Goal: Entertainment & Leisure: Consume media (video, audio)

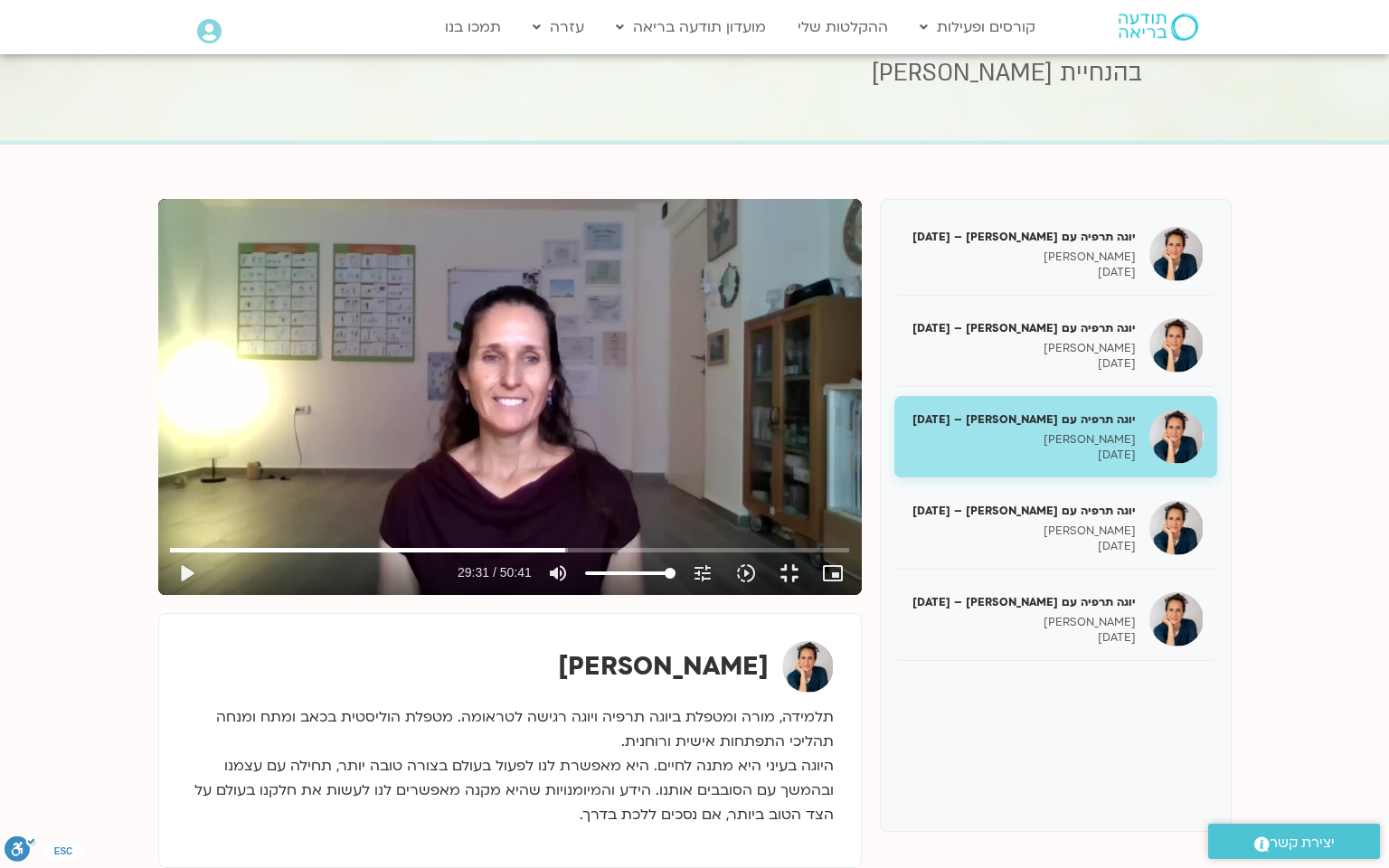
drag, startPoint x: 0, startPoint y: 0, endPoint x: 713, endPoint y: 474, distance: 856.2
click at [713, 474] on div "Skip Ad 27:53 play_arrow 29:31 / 50:41 volume_up Mute tune Resolution Auto 720p…" at bounding box center [511, 397] width 704 height 396
click at [849, 555] on input "Seek" at bounding box center [509, 549] width 678 height 11
click at [862, 595] on div "Skip Ad 47:42 pause 49:00 / 50:41 volume_up Mute tune Resolution Auto 720p slow…" at bounding box center [511, 397] width 704 height 396
type input "2940.956302"
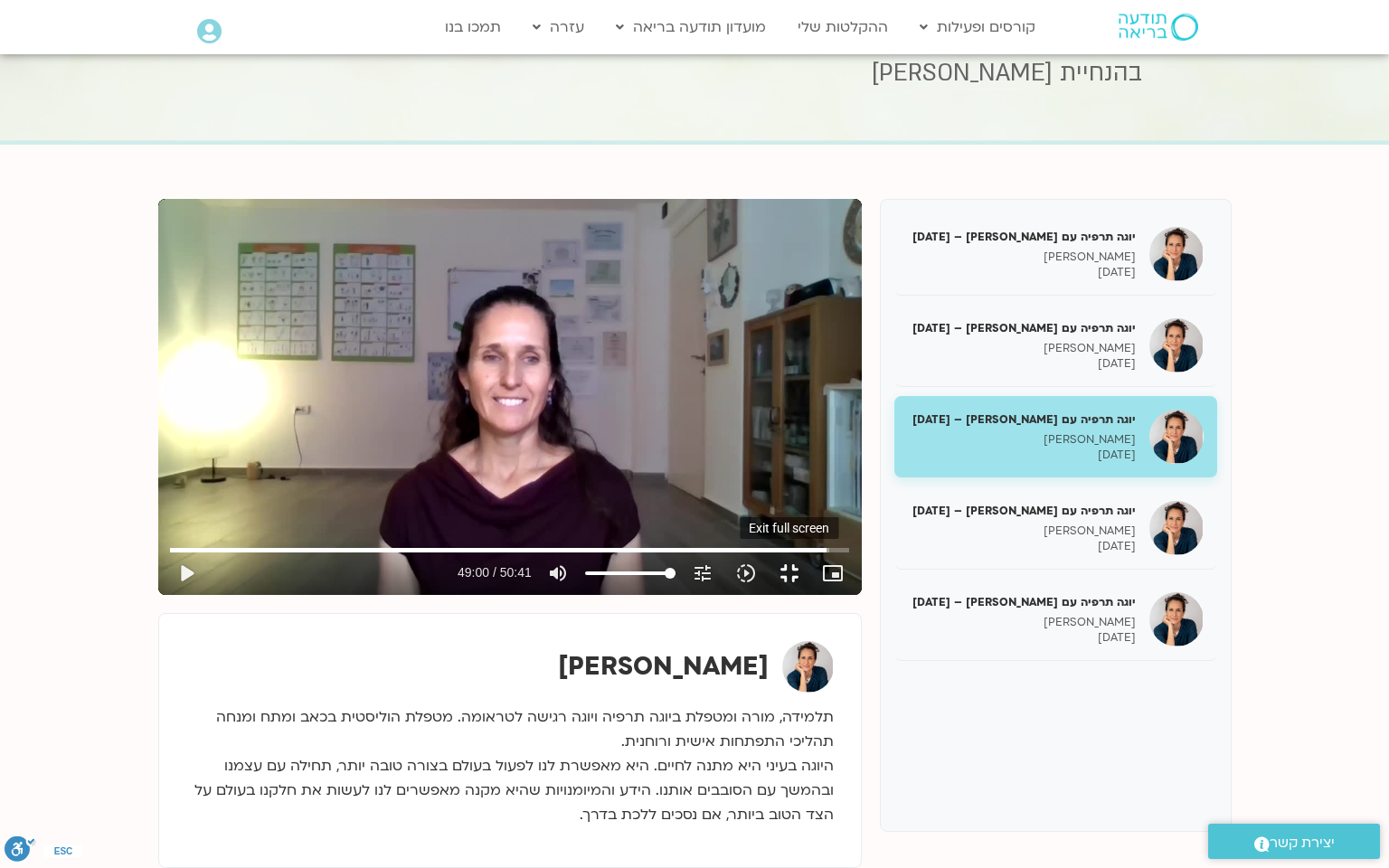
click at [811, 595] on button "fullscreen_exit" at bounding box center [790, 573] width 44 height 44
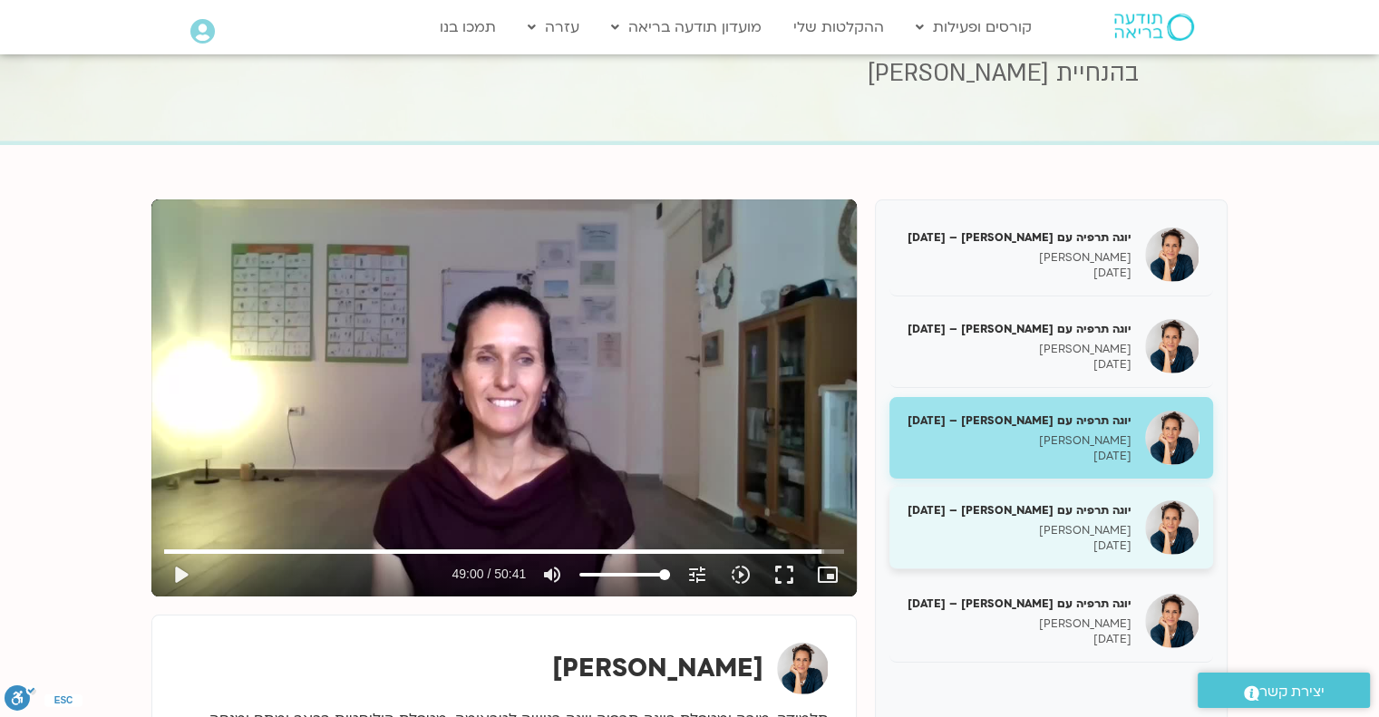
click at [1115, 539] on p "[DATE]" at bounding box center [1017, 546] width 229 height 15
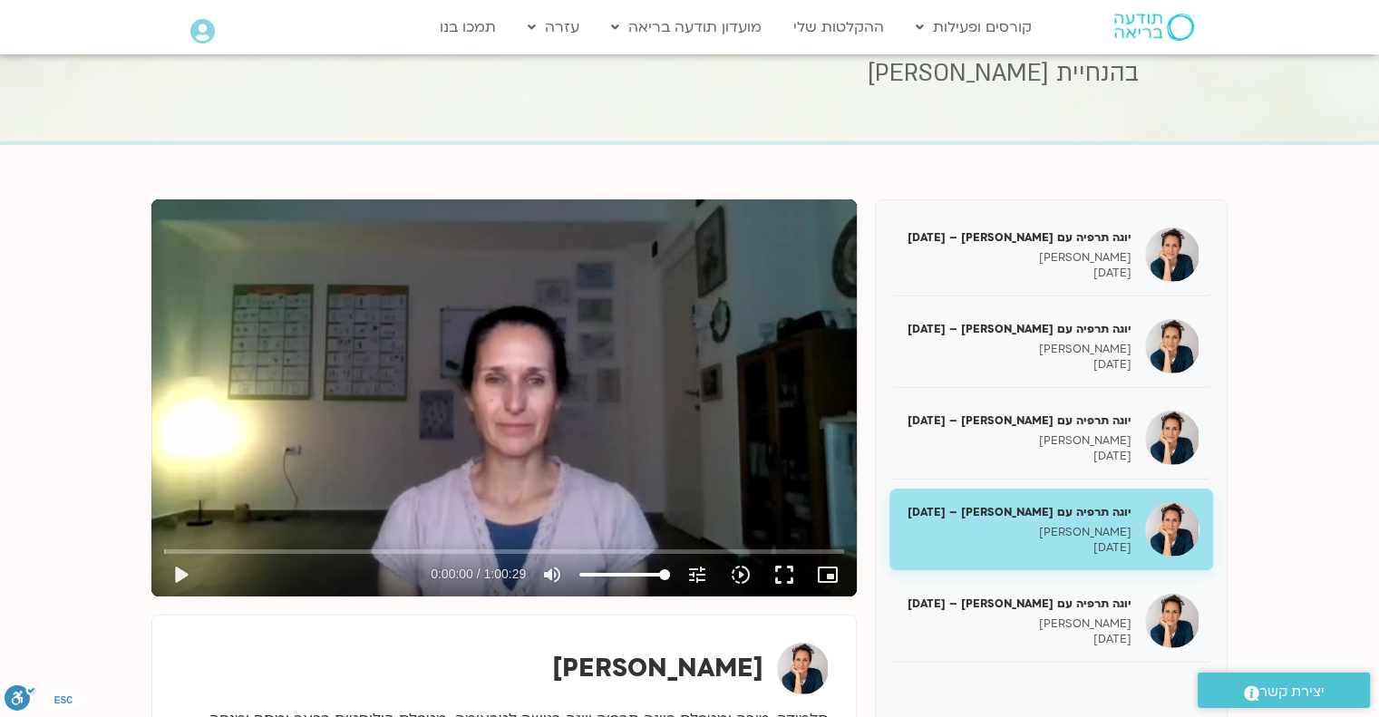
click at [507, 386] on div "Skip Ad play_arrow 0:00:00 / 1:00:29 volume_up Mute tune Resolution Auto 360p s…" at bounding box center [504, 398] width 706 height 397
click at [789, 581] on button "fullscreen" at bounding box center [785, 575] width 44 height 44
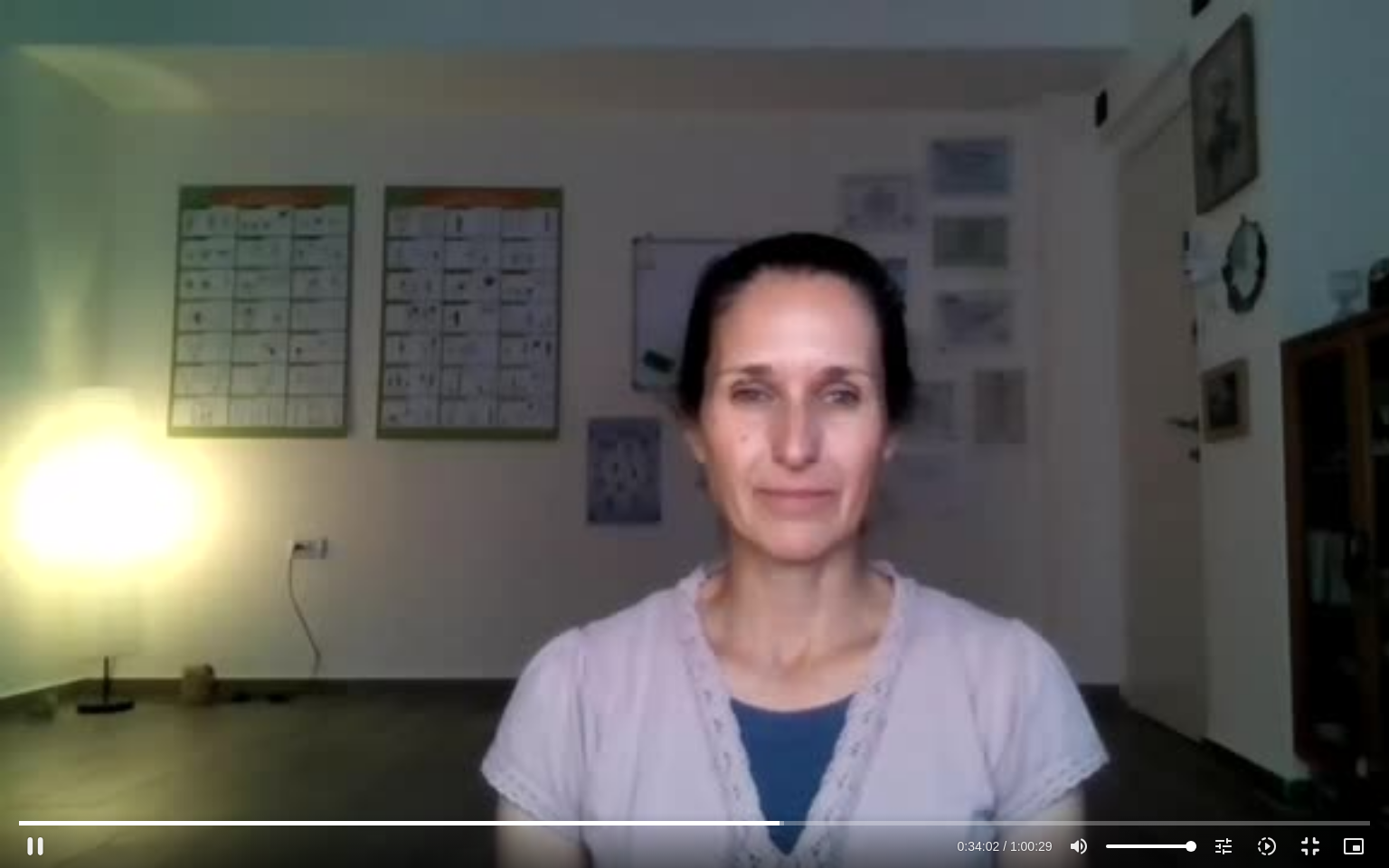
click at [832, 477] on div "Skip Ad 30:27 pause 0:34:02 / 1:00:29 volume_up Mute tune Resolution Auto 360p …" at bounding box center [694, 434] width 1389 height 868
type input "2042.84679"
